Goal: Task Accomplishment & Management: Manage account settings

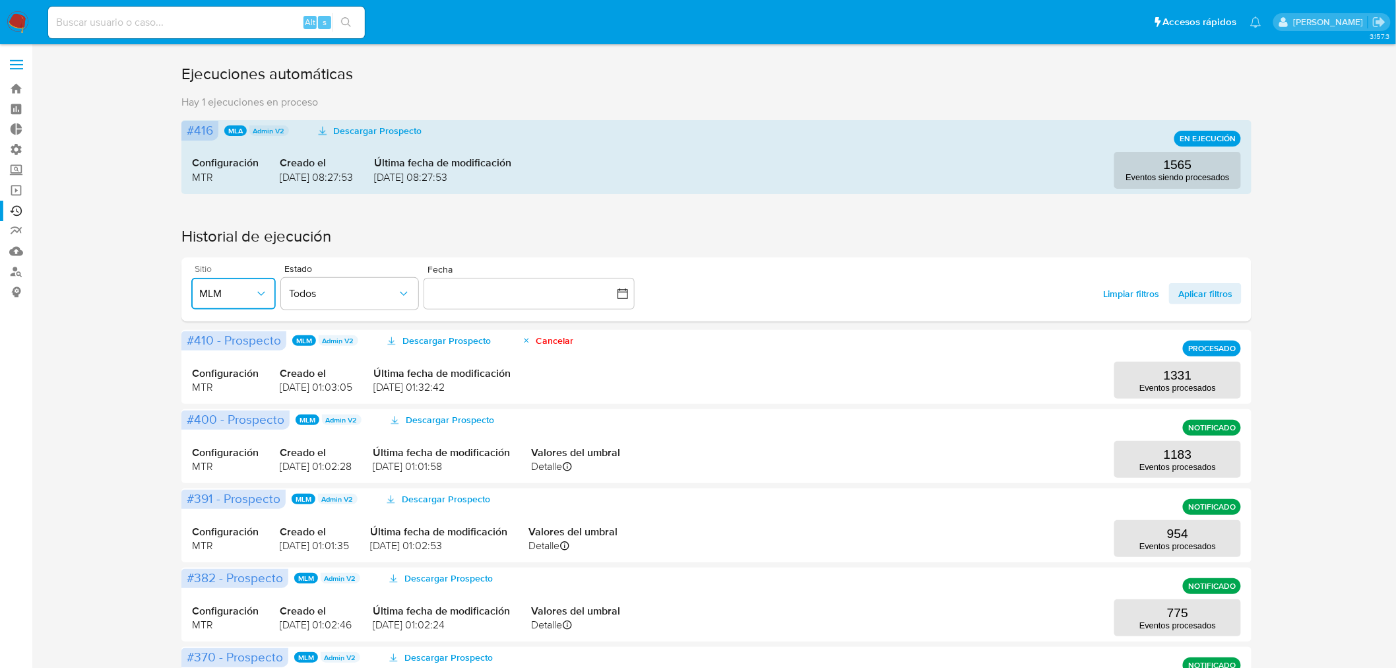
click at [236, 289] on span "MLM" at bounding box center [226, 293] width 55 height 13
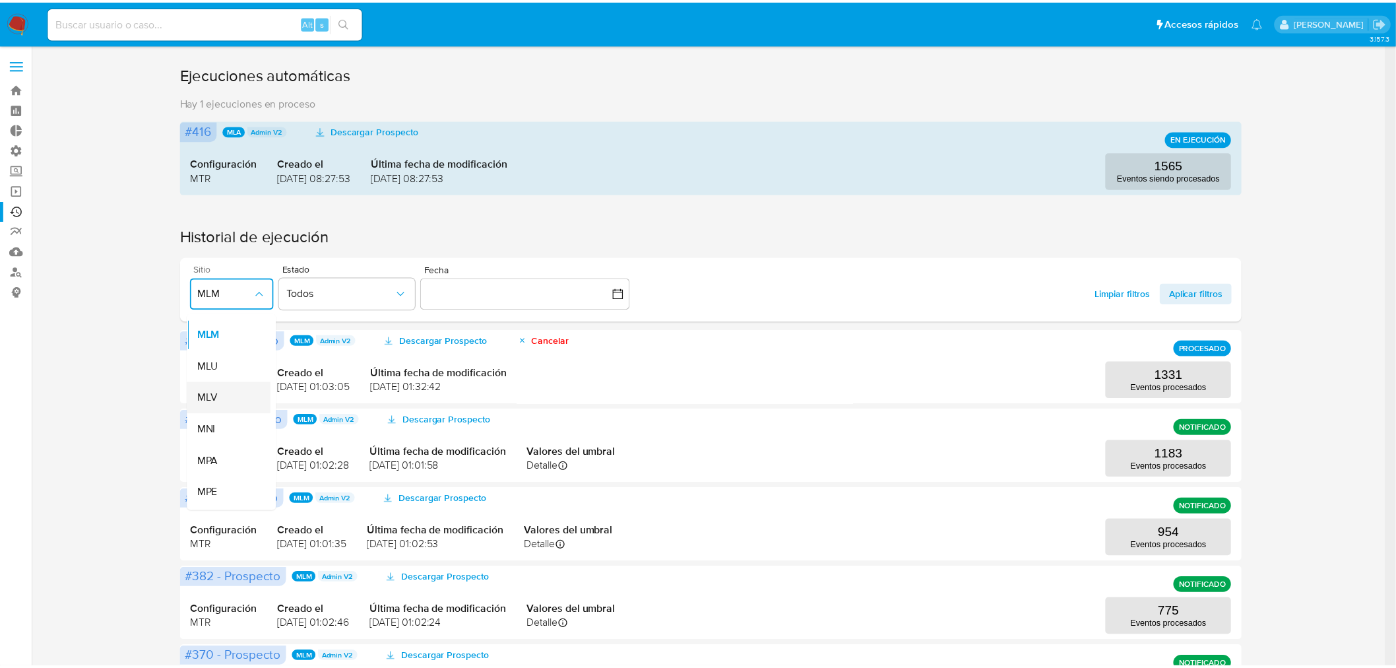
scroll to position [228, 0]
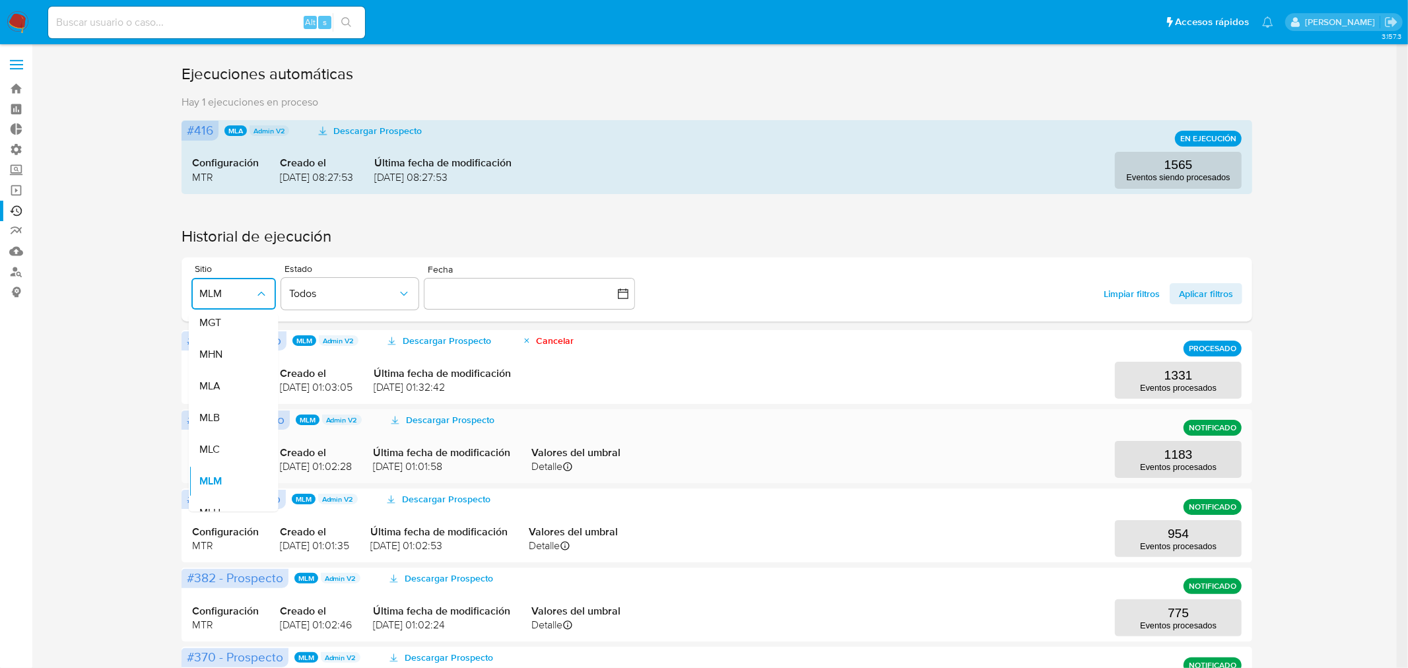
drag, startPoint x: 218, startPoint y: 447, endPoint x: 330, endPoint y: 428, distance: 113.3
click at [220, 447] on div "MLC" at bounding box center [226, 450] width 55 height 32
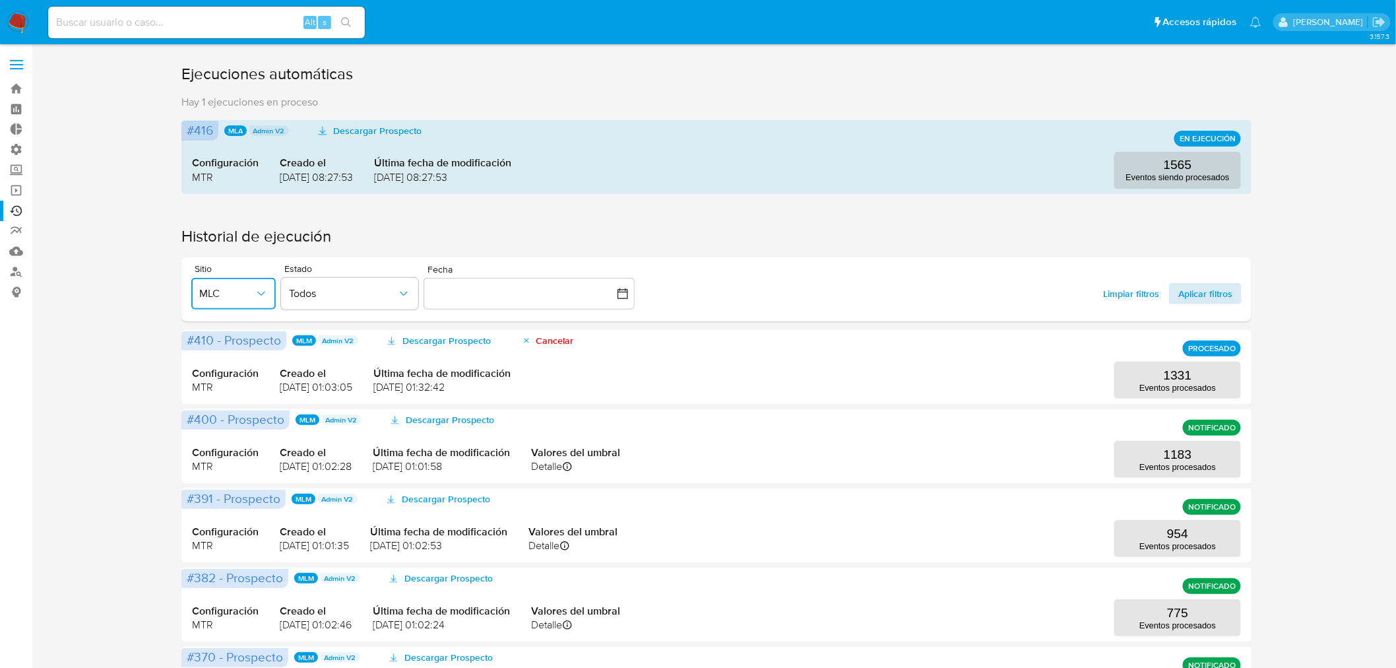
click at [1221, 295] on span "Aplicar filtros" at bounding box center [1206, 293] width 54 height 21
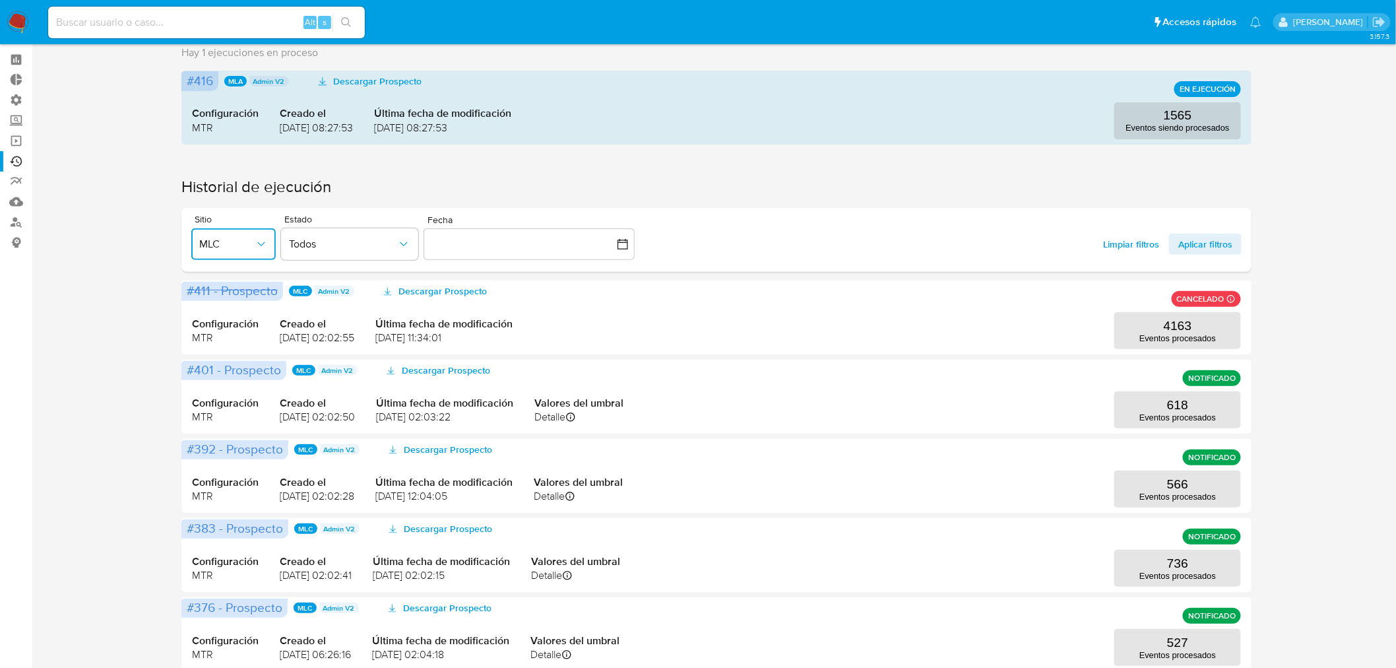
scroll to position [73, 0]
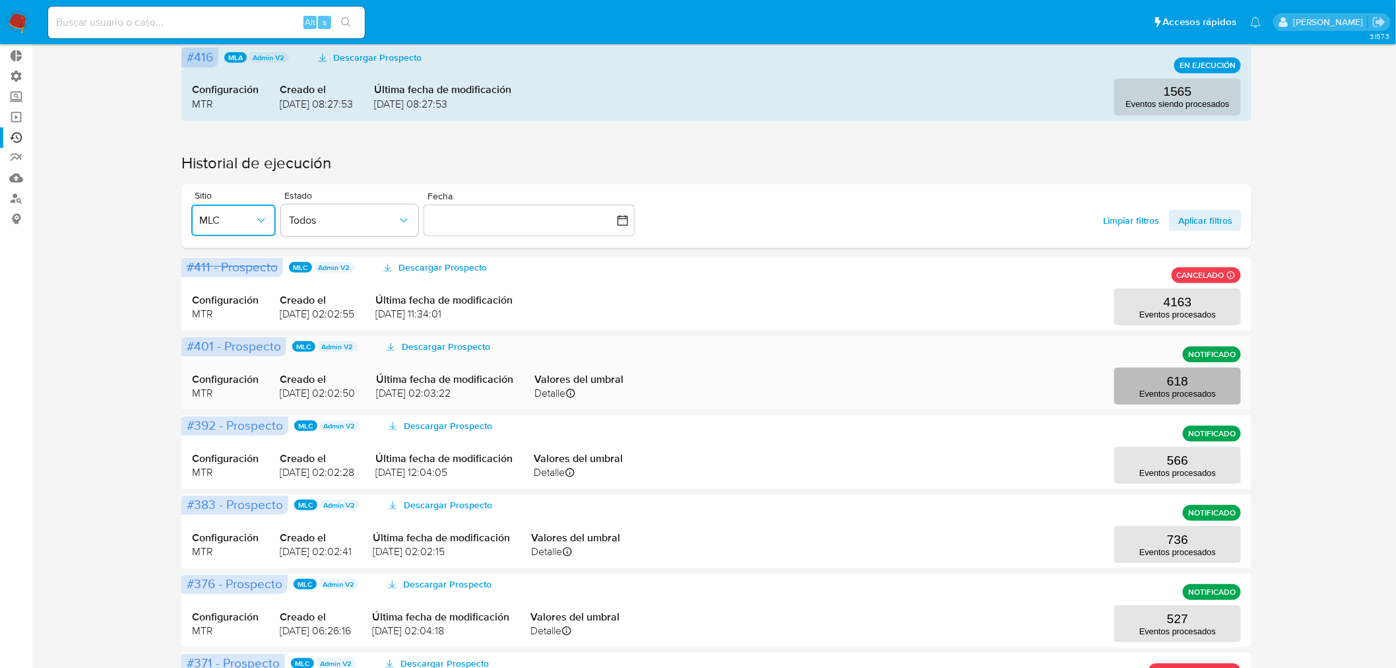
click at [1144, 370] on button "618 Eventos procesados" at bounding box center [1178, 386] width 127 height 37
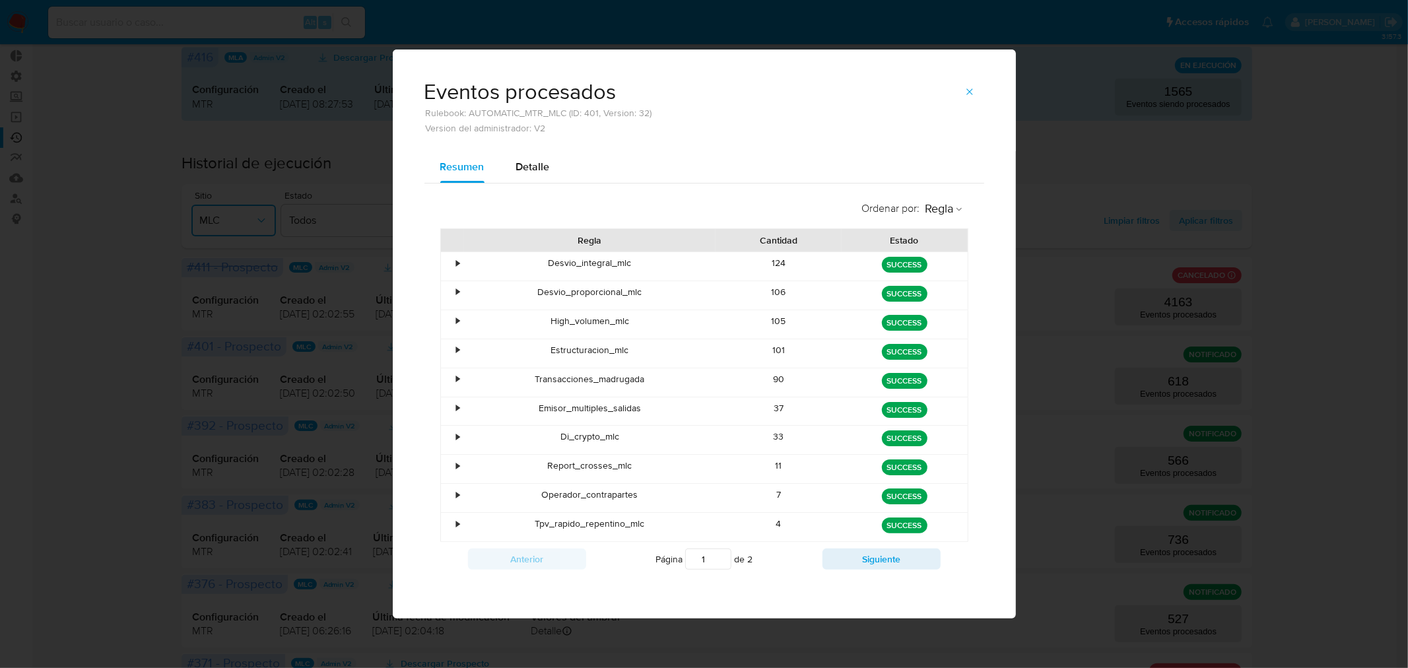
click at [963, 92] on button "button" at bounding box center [969, 91] width 29 height 21
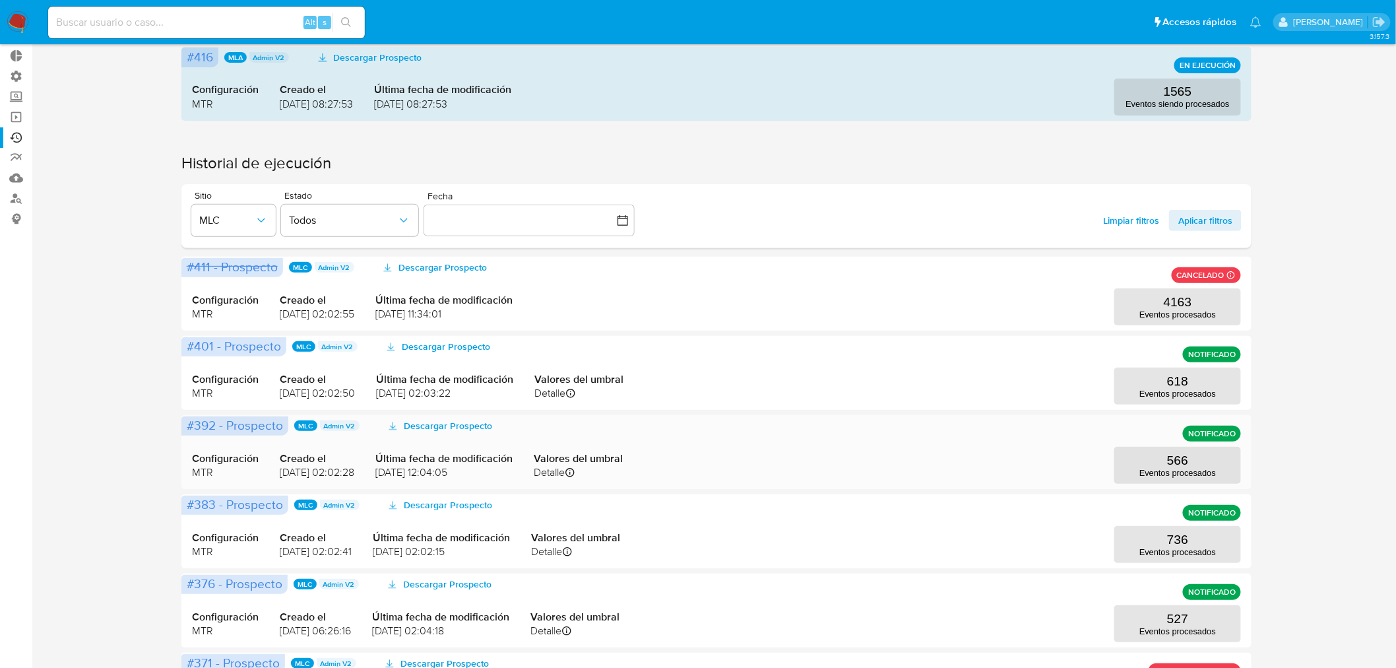
click at [1145, 486] on div "#392 - Prospecto MLC Admin V2 Descargar Prospecto NOTIFICADO Configuración MTR …" at bounding box center [716, 452] width 1070 height 74
click at [1152, 475] on p "Eventos procesados" at bounding box center [1178, 473] width 77 height 10
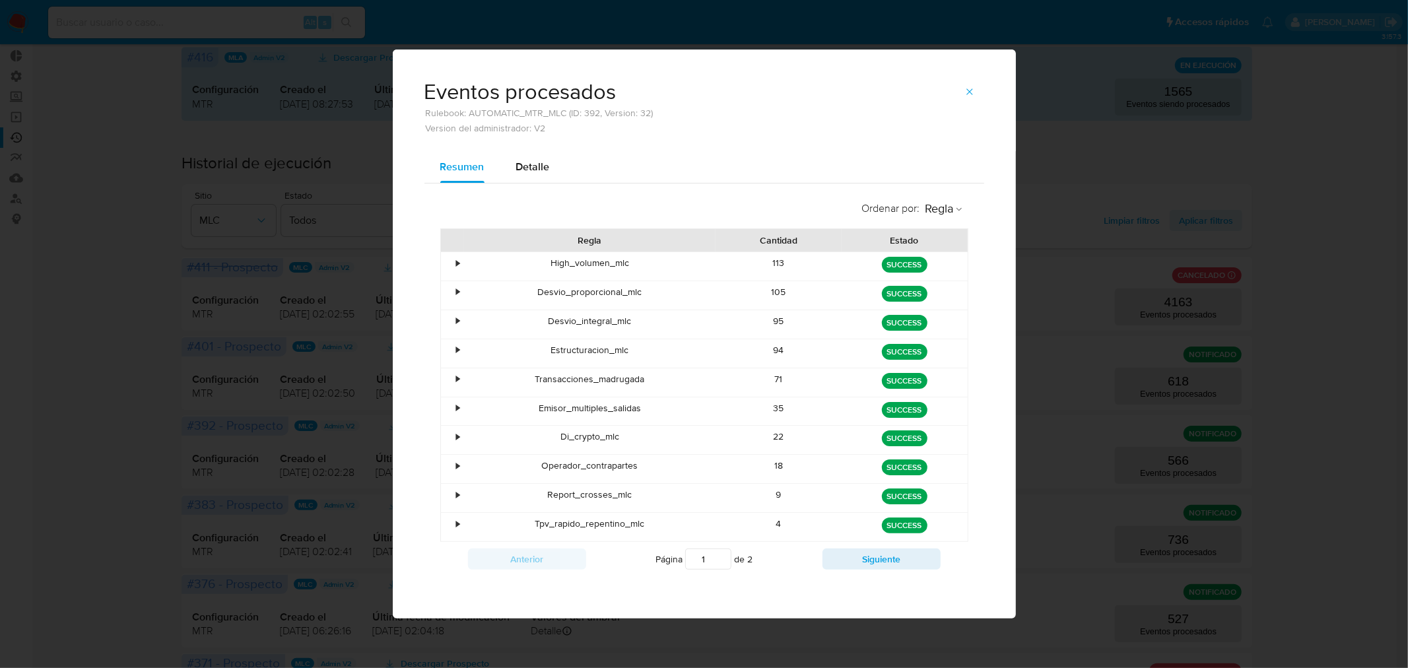
click at [967, 86] on span "button" at bounding box center [969, 91] width 11 height 18
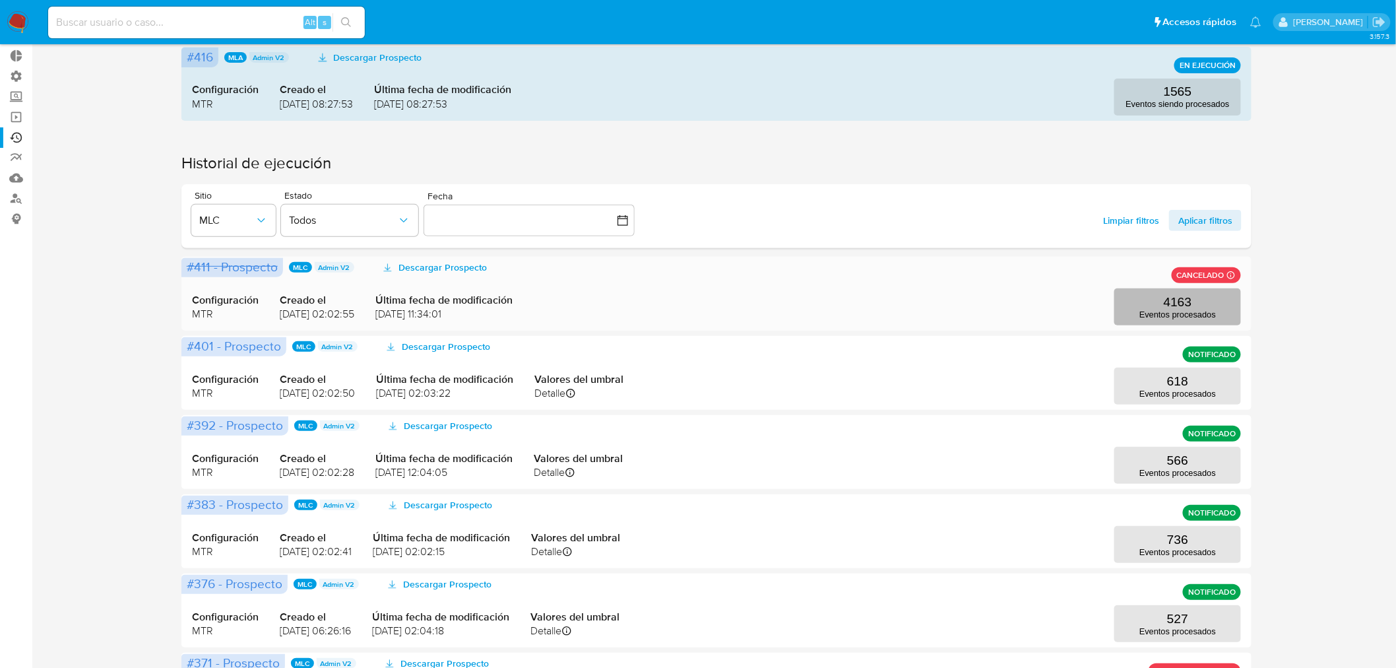
click at [1152, 313] on p "Eventos procesados" at bounding box center [1178, 315] width 77 height 10
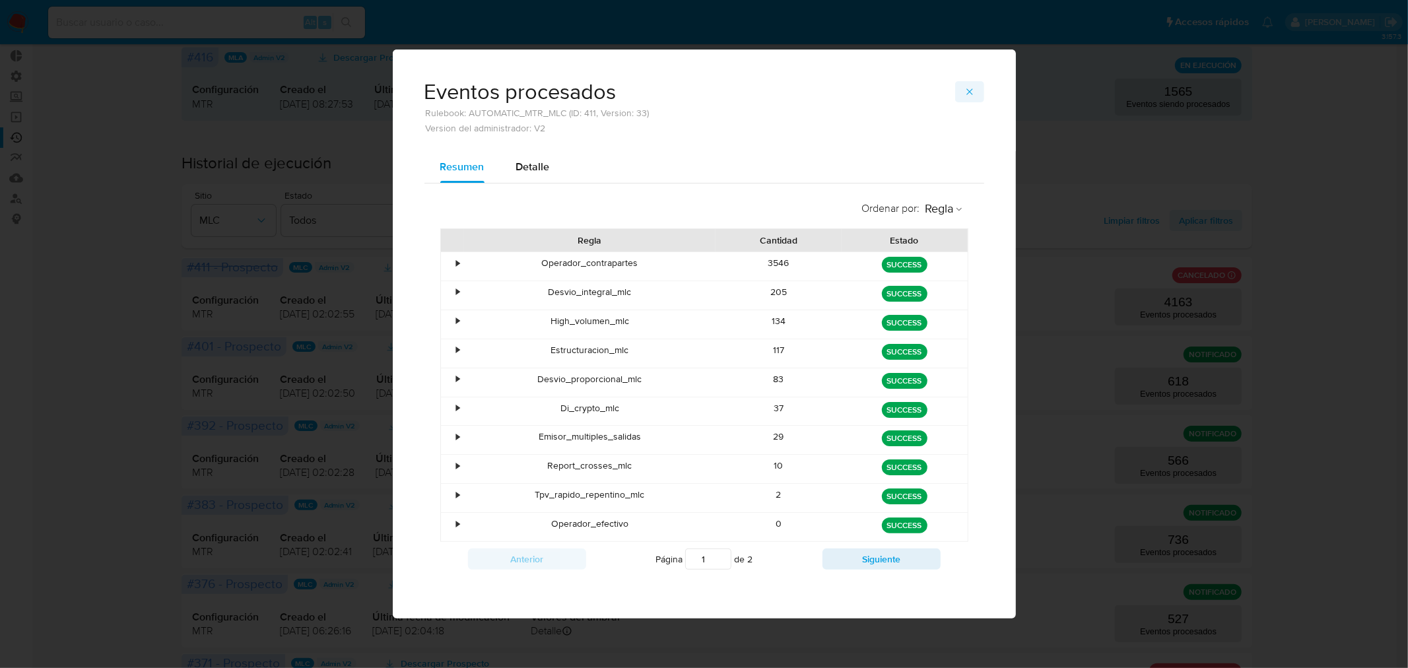
click at [981, 82] on button "button" at bounding box center [969, 91] width 29 height 21
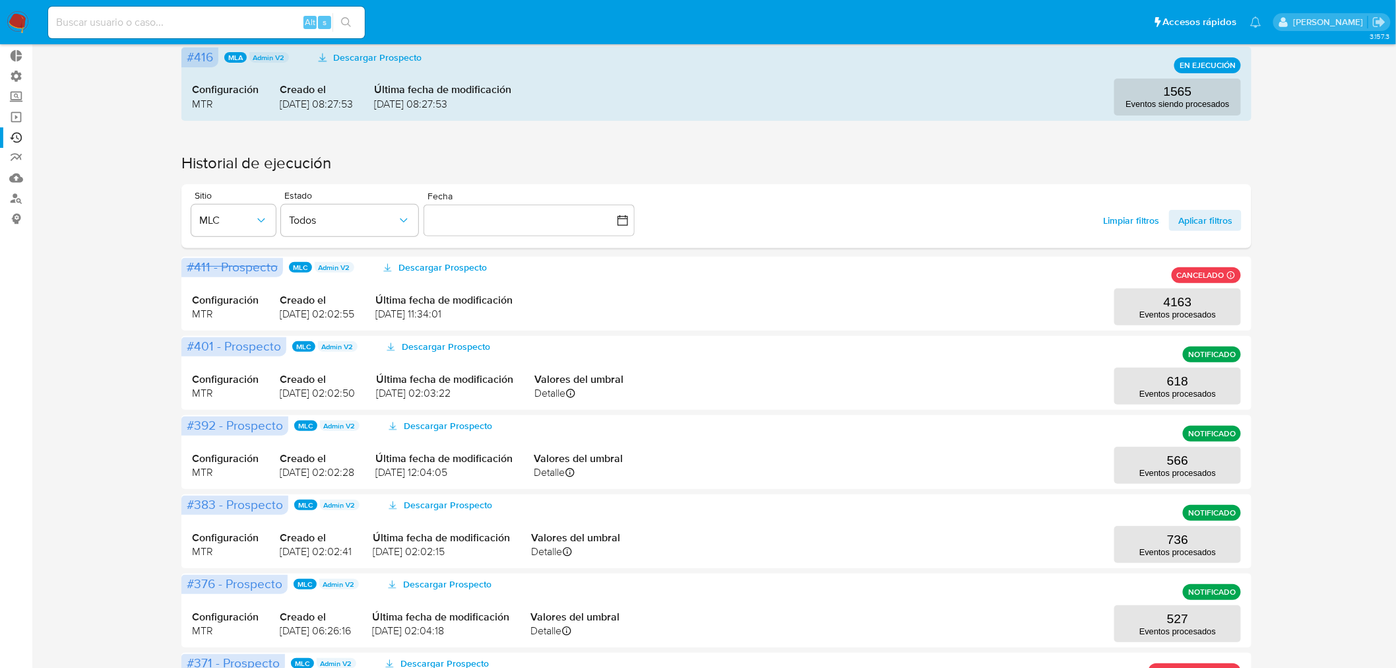
click at [1309, 216] on div "Ejecuciones automáticas Hay 1 ejecuciones en proceso #416 MLA Admin V2 Descarga…" at bounding box center [717, 537] width 1338 height 1095
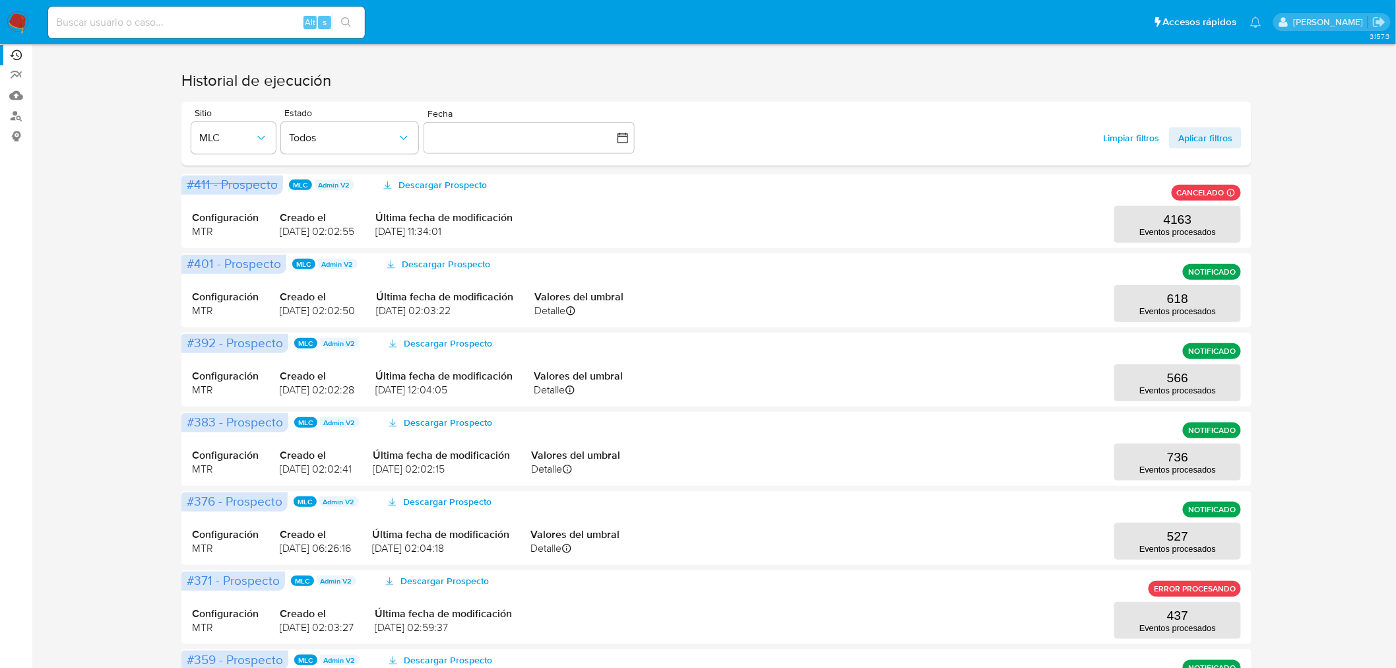
scroll to position [0, 0]
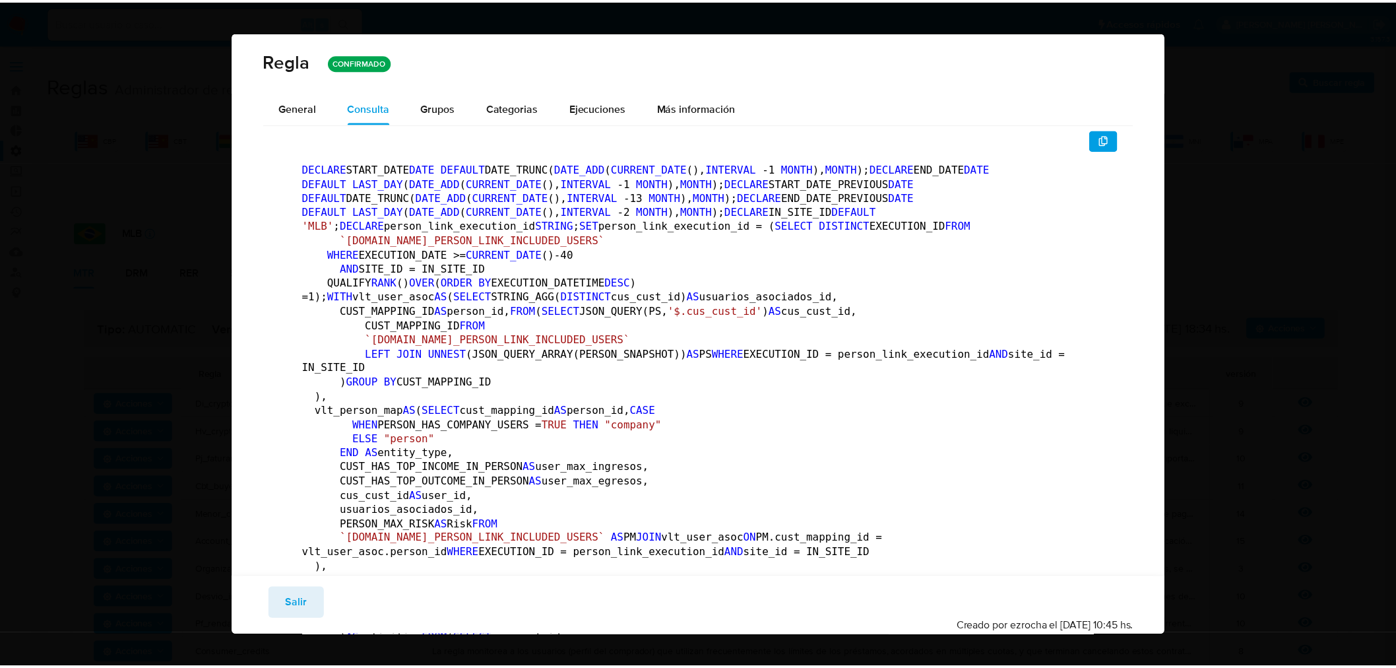
scroll to position [291, 0]
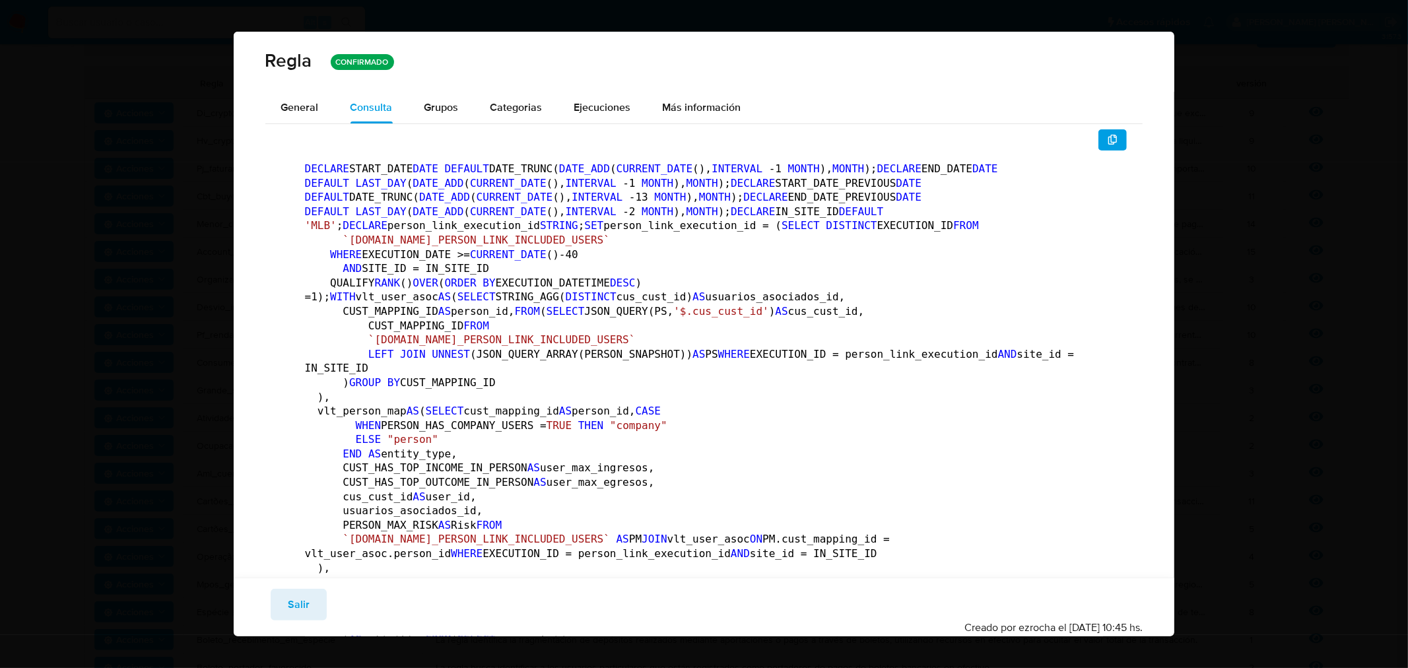
drag, startPoint x: 300, startPoint y: 598, endPoint x: 264, endPoint y: 523, distance: 82.6
click at [300, 599] on span "Salir" at bounding box center [299, 604] width 22 height 29
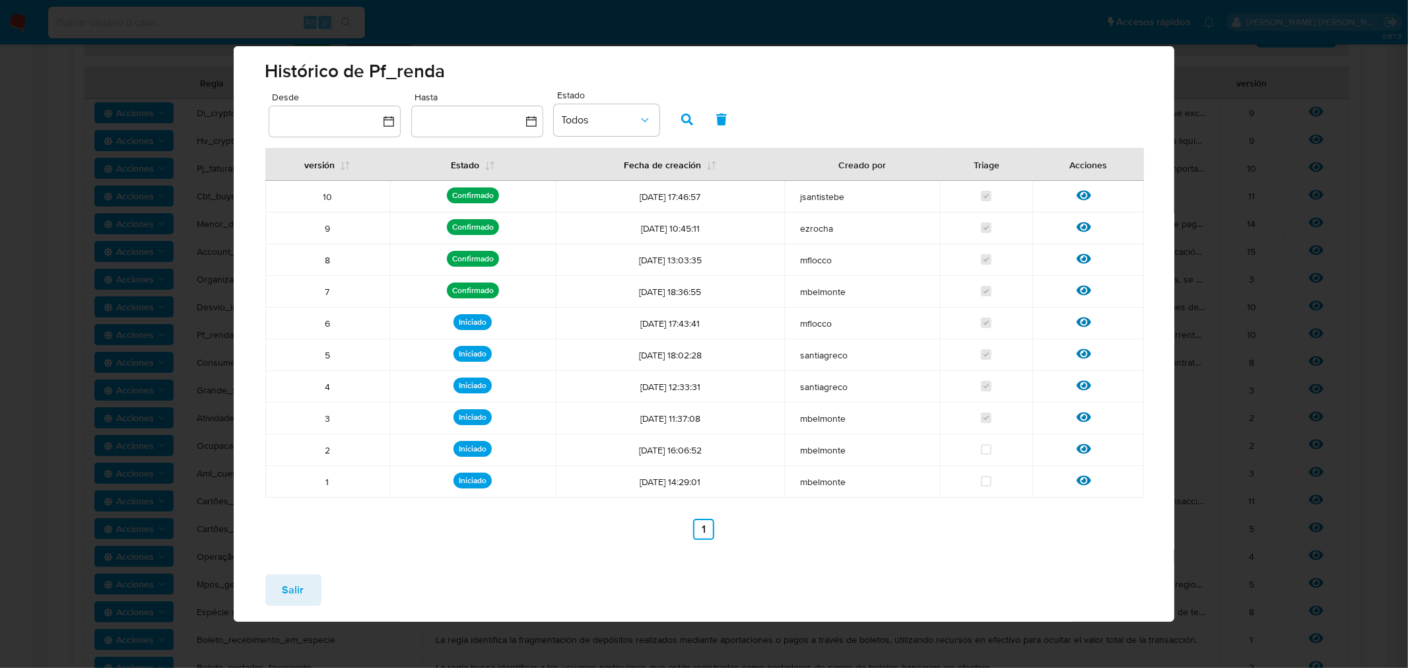
click at [284, 593] on span "Salir" at bounding box center [293, 589] width 22 height 29
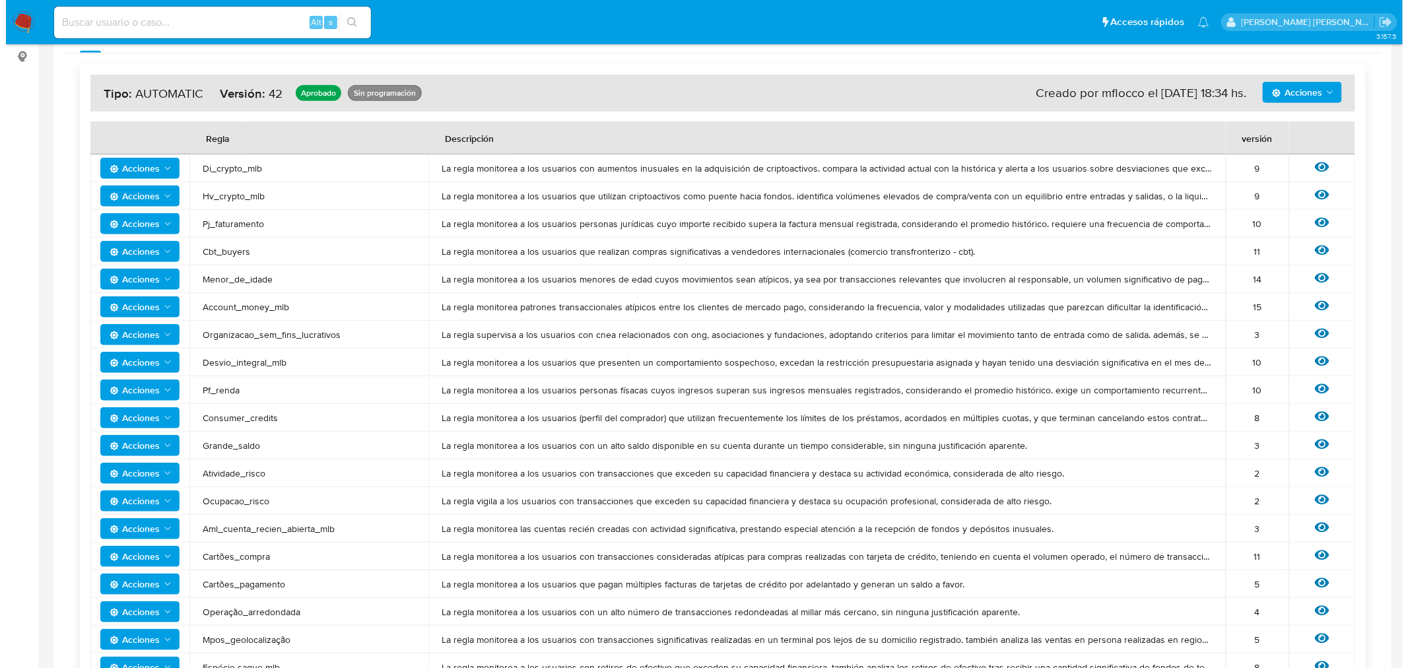
scroll to position [218, 0]
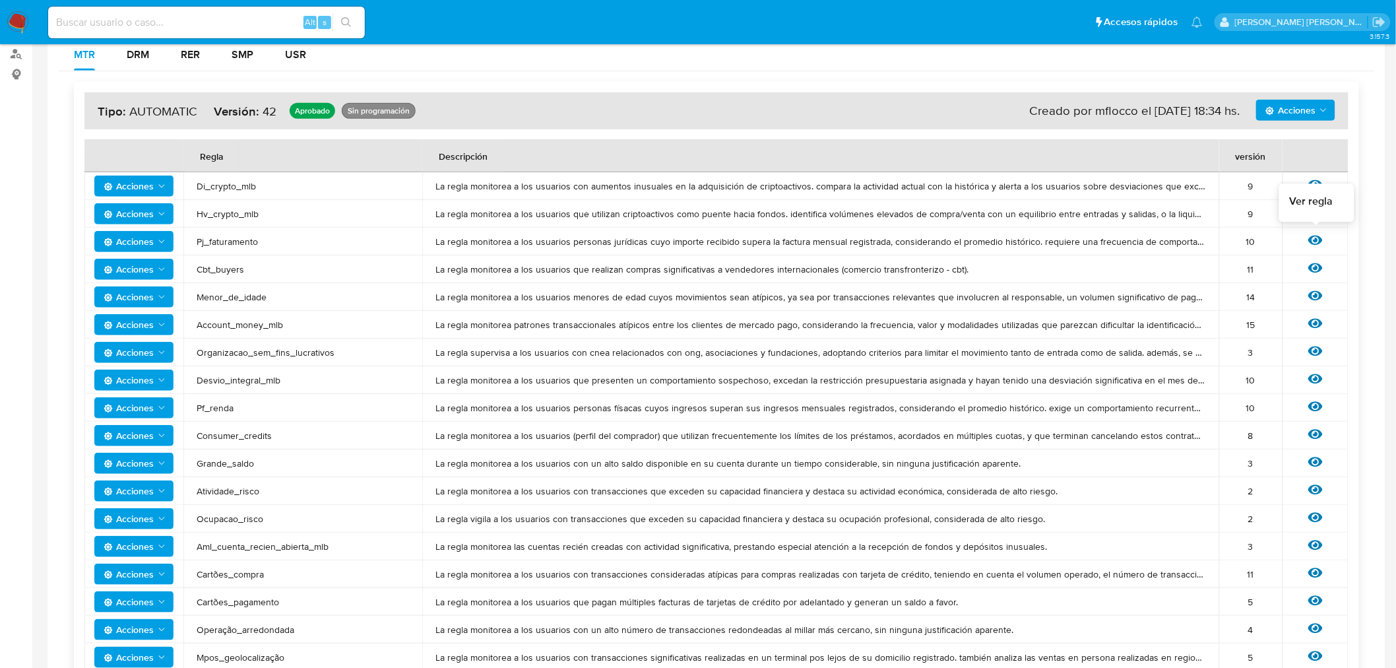
click at [1315, 238] on icon at bounding box center [1316, 240] width 15 height 15
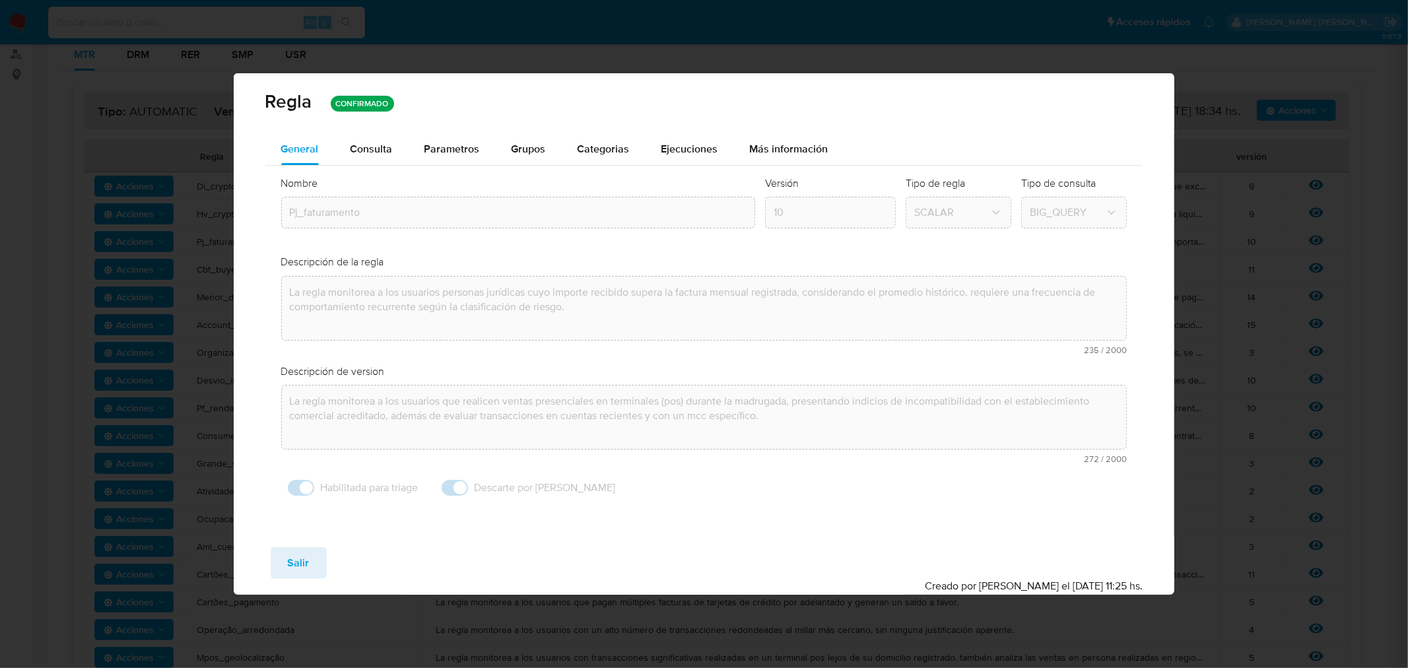
click at [358, 141] on span "Consulta" at bounding box center [371, 148] width 42 height 15
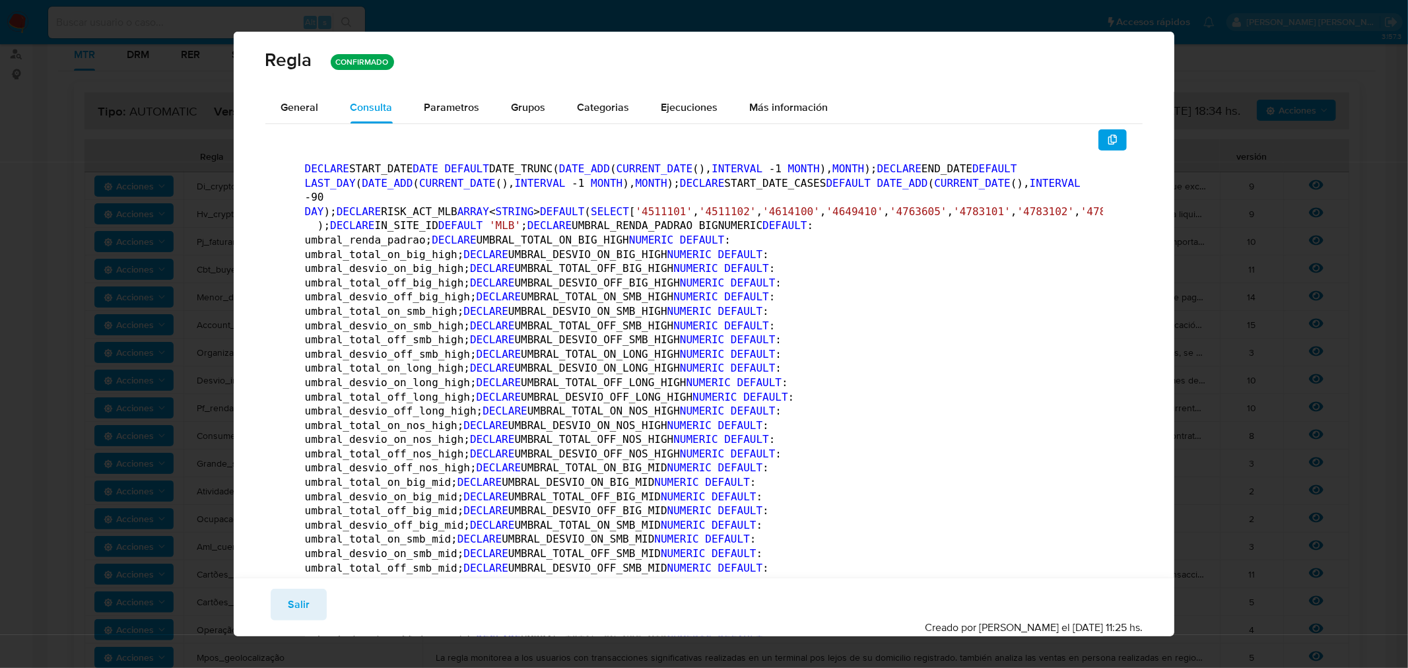
click at [440, 100] on span "Parametros" at bounding box center [451, 107] width 55 height 15
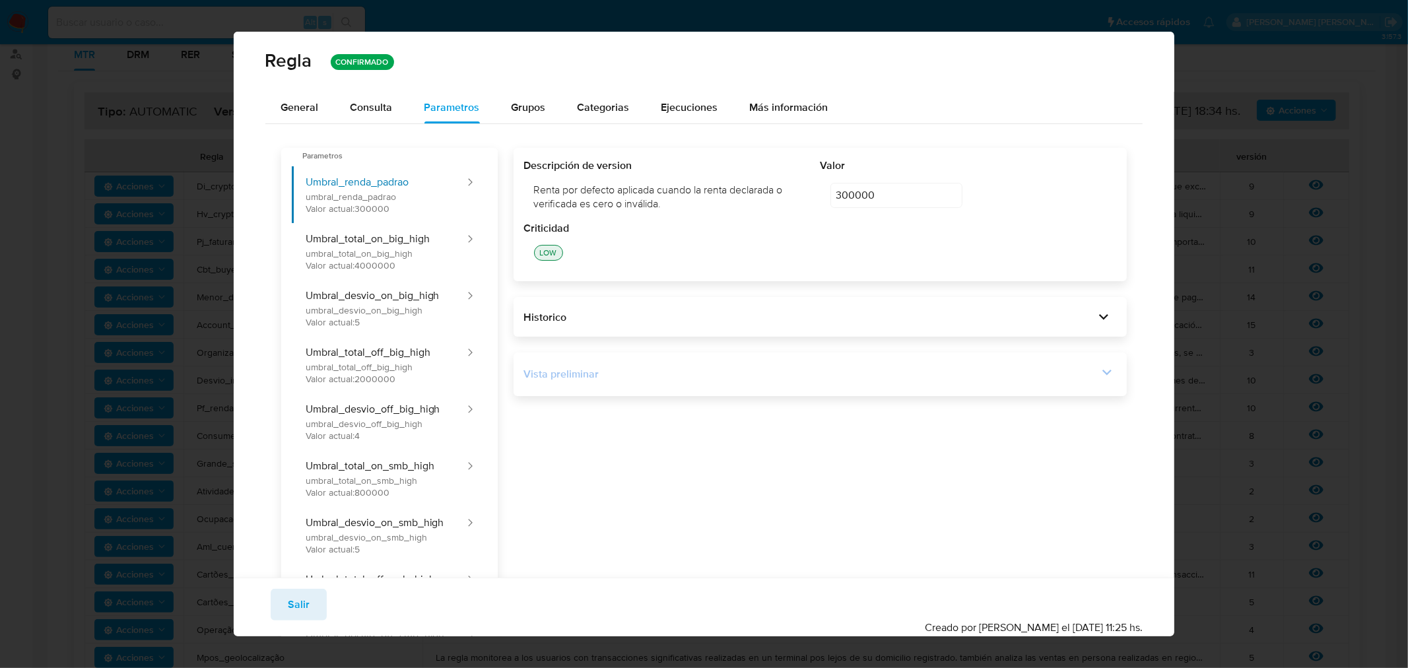
click at [1092, 362] on div "Vista preliminar DECLARE START_DATE DATE DEFAULT DATE_TRUNC( DATE_ADD ( CURRENT…" at bounding box center [820, 374] width 614 height 44
click at [1099, 377] on icon at bounding box center [1106, 372] width 18 height 18
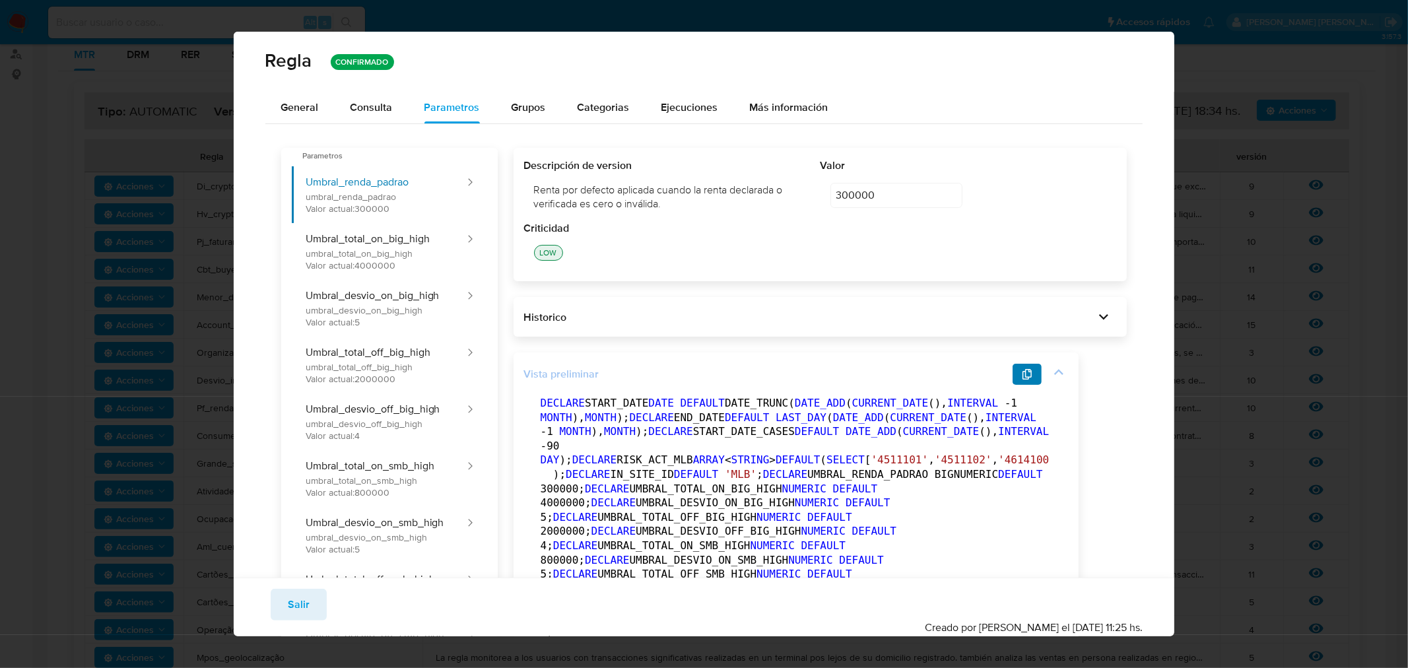
click at [1026, 381] on span "button" at bounding box center [1027, 374] width 11 height 18
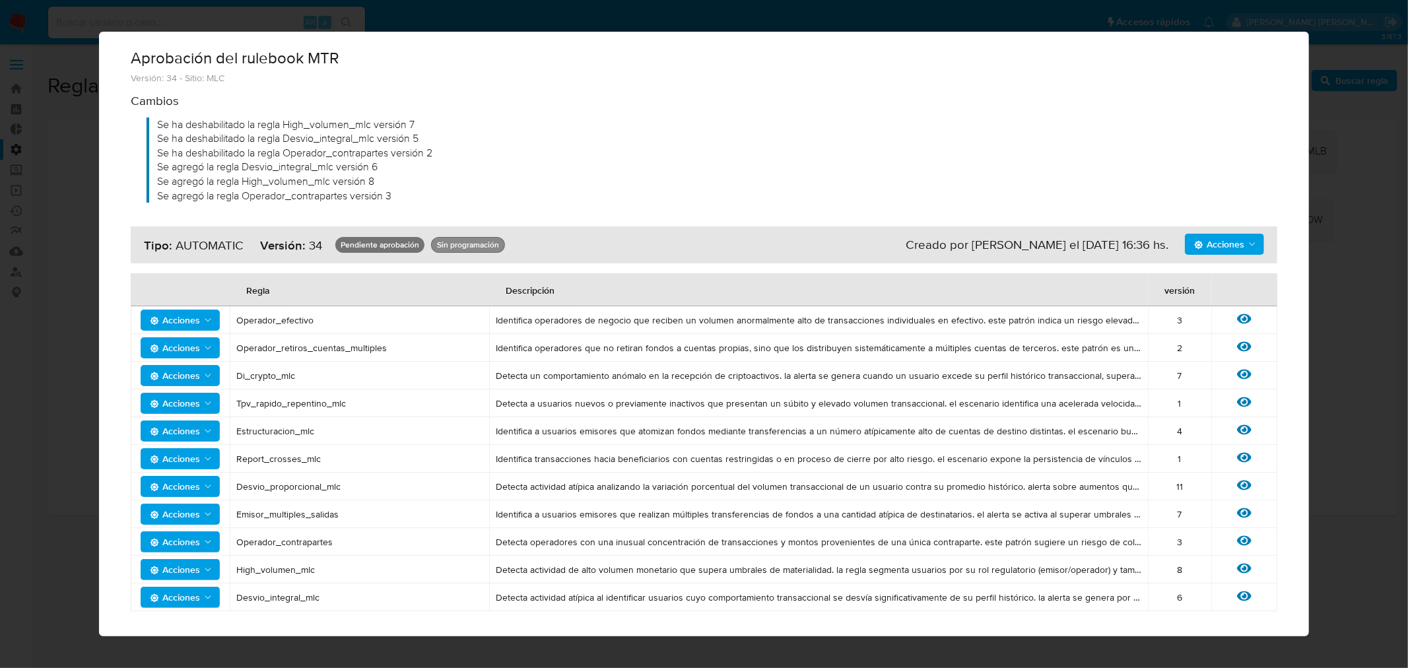
scroll to position [69, 0]
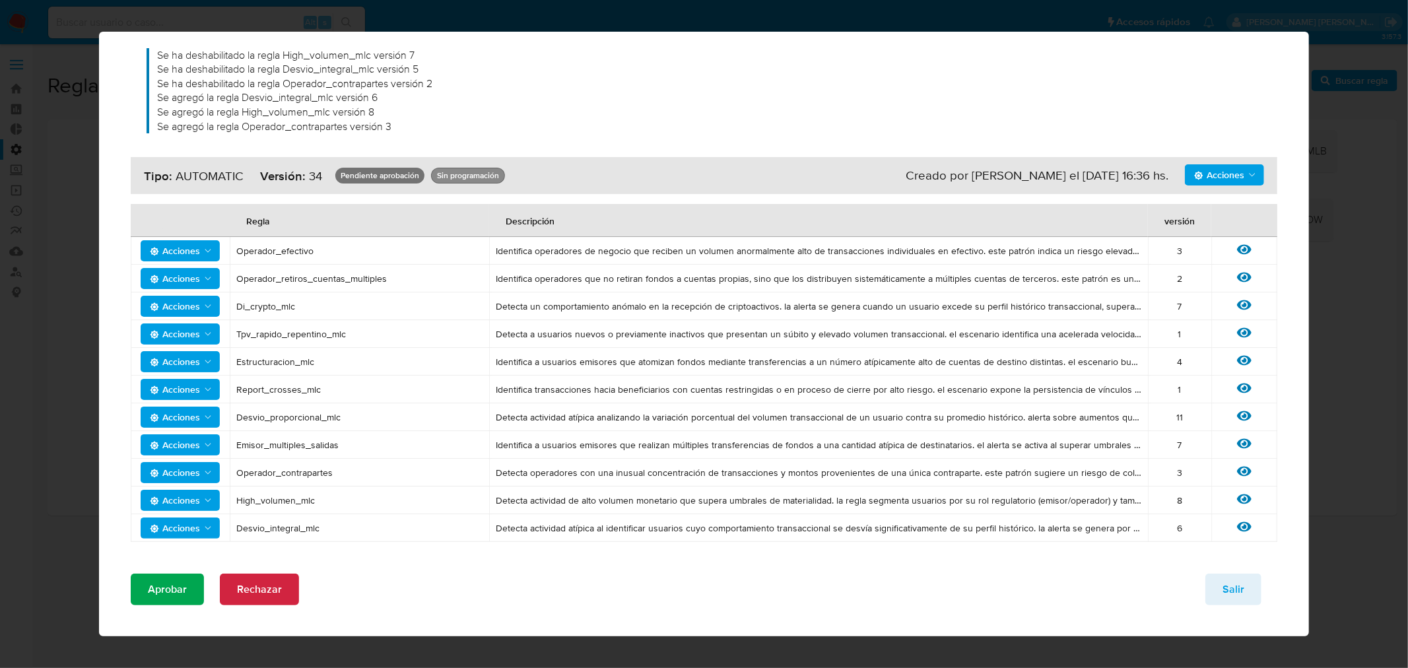
click at [185, 592] on span "Aprobar" at bounding box center [167, 589] width 39 height 29
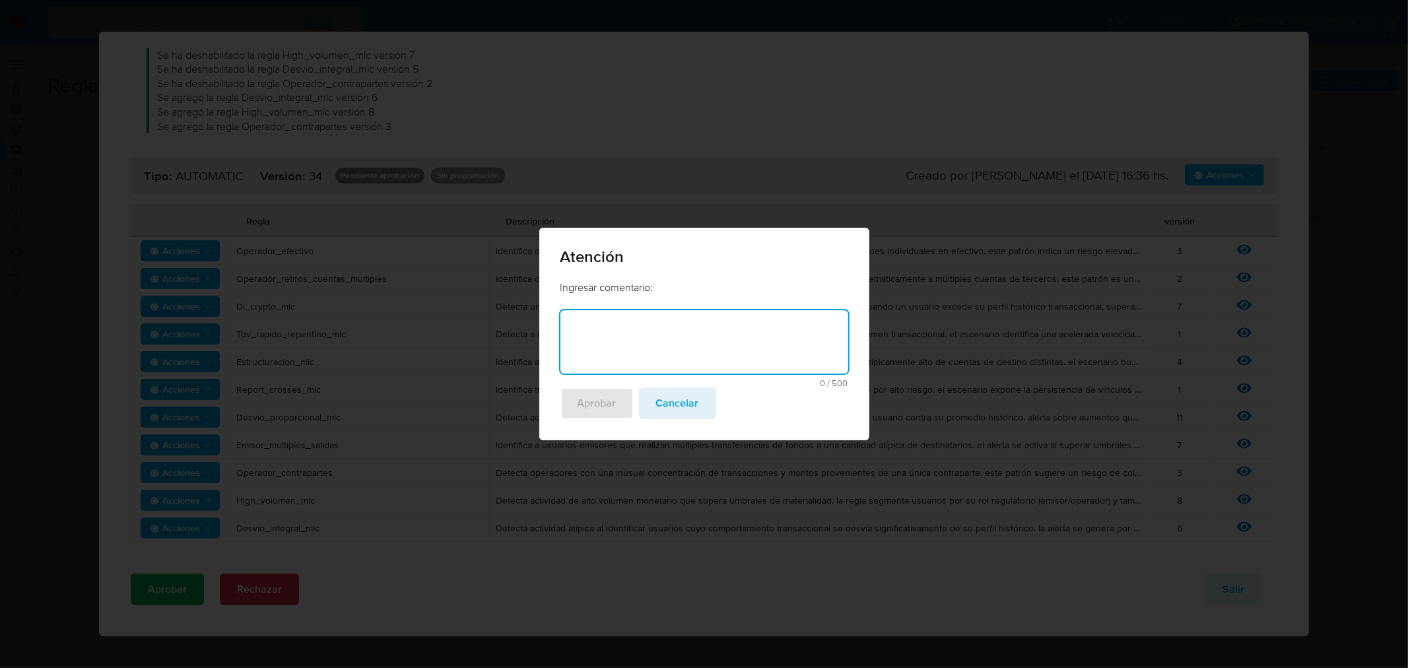
click at [618, 335] on textarea at bounding box center [704, 341] width 288 height 63
type textarea "Exclusion de movimientos partition_transfer"
click at [585, 412] on span "Aprobar" at bounding box center [596, 403] width 39 height 29
